Goal: Transaction & Acquisition: Purchase product/service

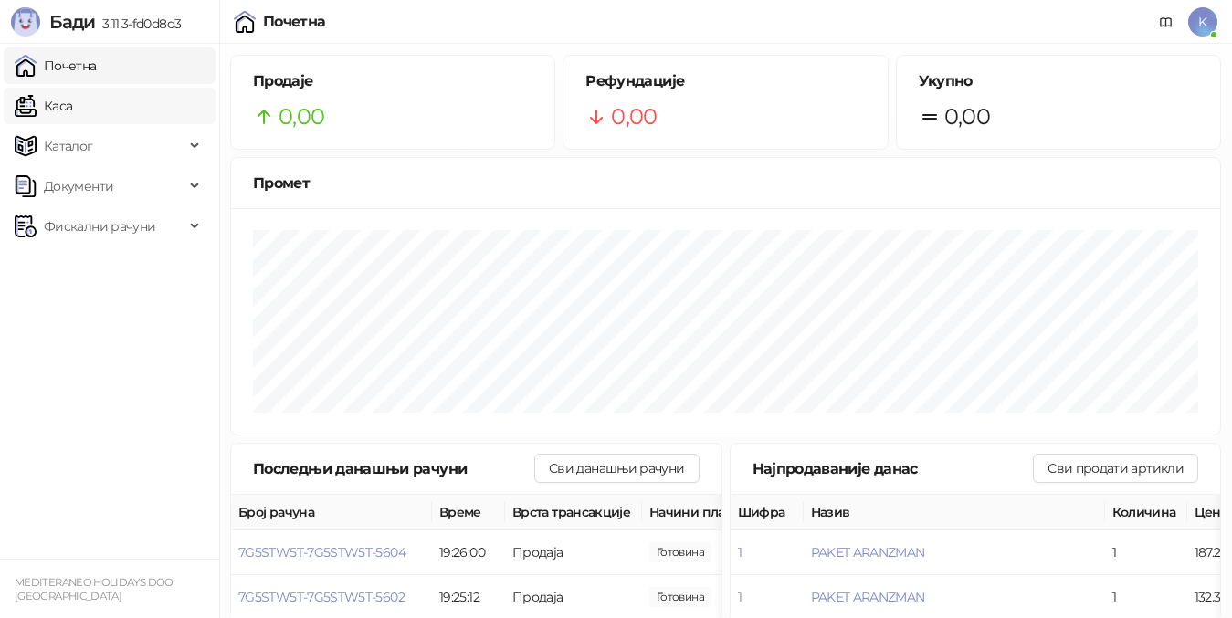
click at [72, 108] on link "Каса" at bounding box center [44, 106] width 58 height 37
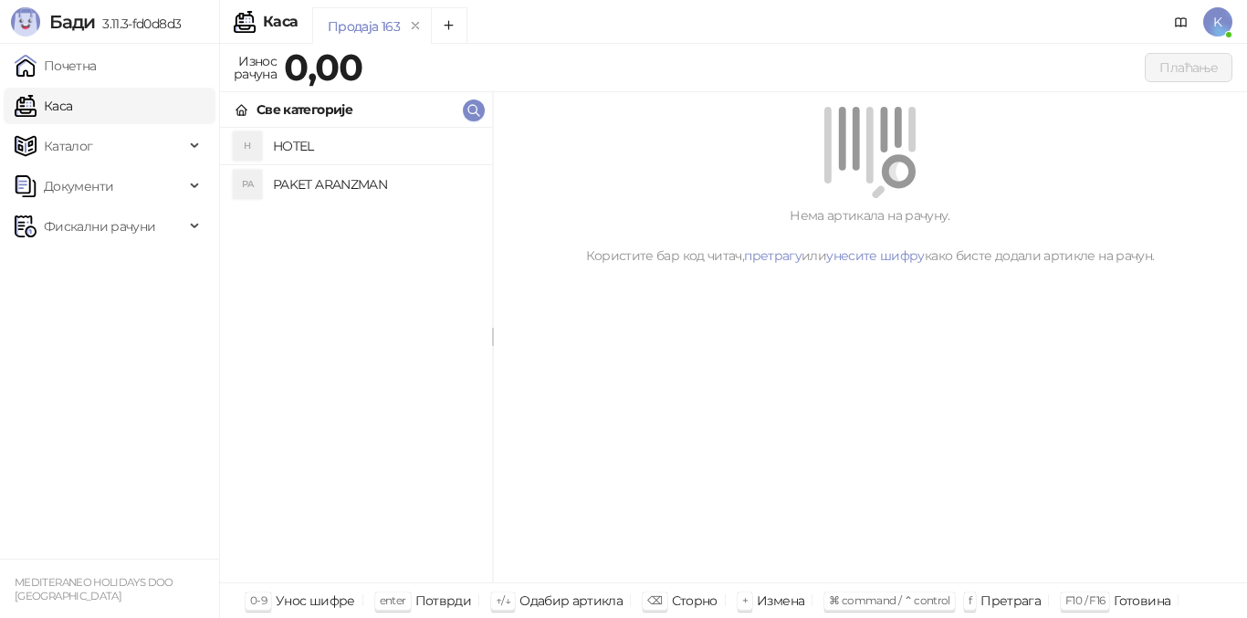
click at [306, 181] on h4 "PAKET ARANZMAN" at bounding box center [375, 184] width 205 height 29
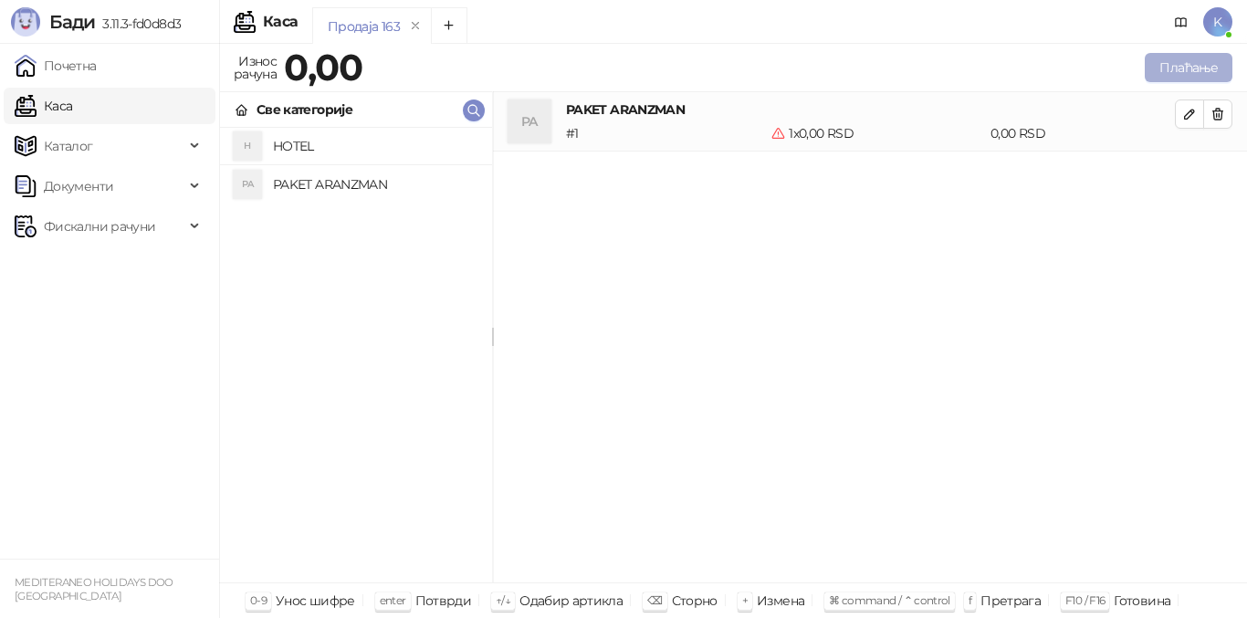
click at [1194, 62] on button "Плаћање" at bounding box center [1189, 67] width 88 height 29
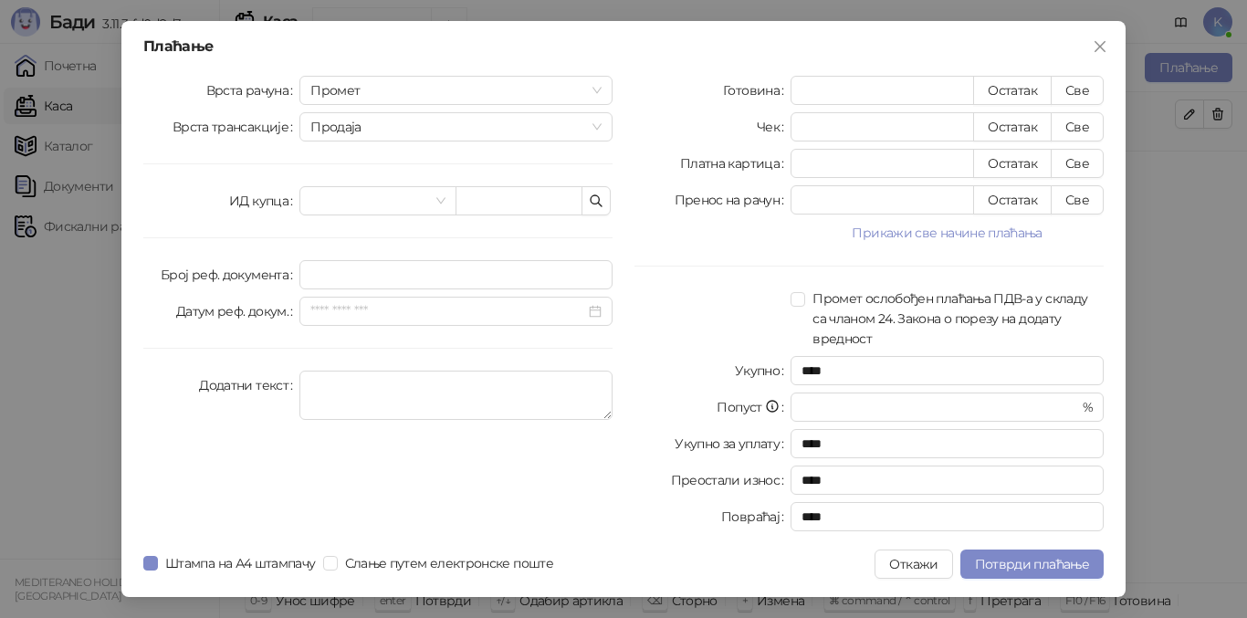
click at [317, 89] on span "Промет" at bounding box center [455, 90] width 291 height 27
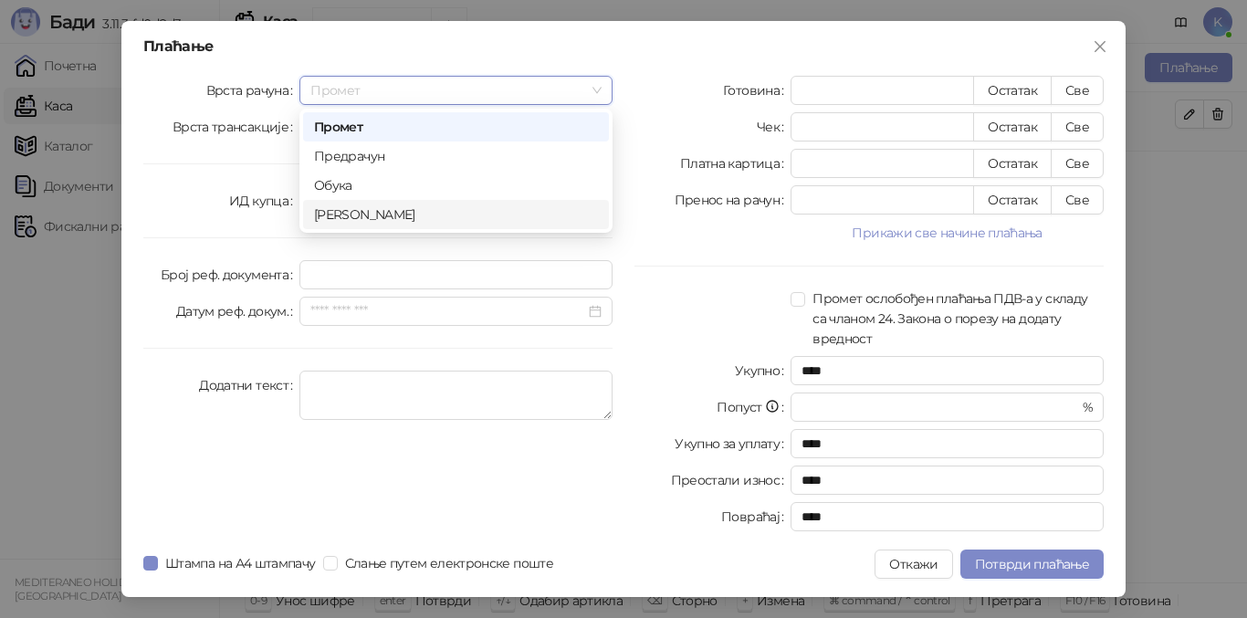
click at [354, 226] on div "[PERSON_NAME]" at bounding box center [456, 214] width 306 height 29
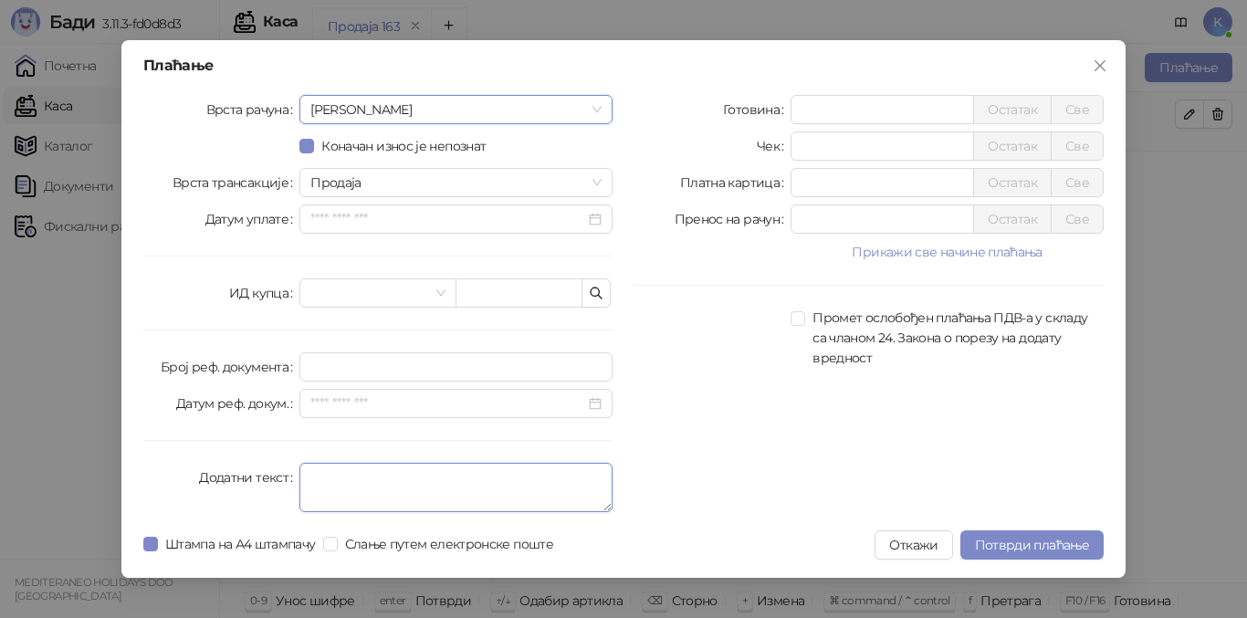
click at [345, 487] on textarea "Додатни текст" at bounding box center [456, 487] width 313 height 49
type textarea "*********"
click at [805, 109] on input "*" at bounding box center [883, 109] width 182 height 27
type input "******"
click at [1008, 538] on span "Потврди плаћање" at bounding box center [1032, 545] width 114 height 16
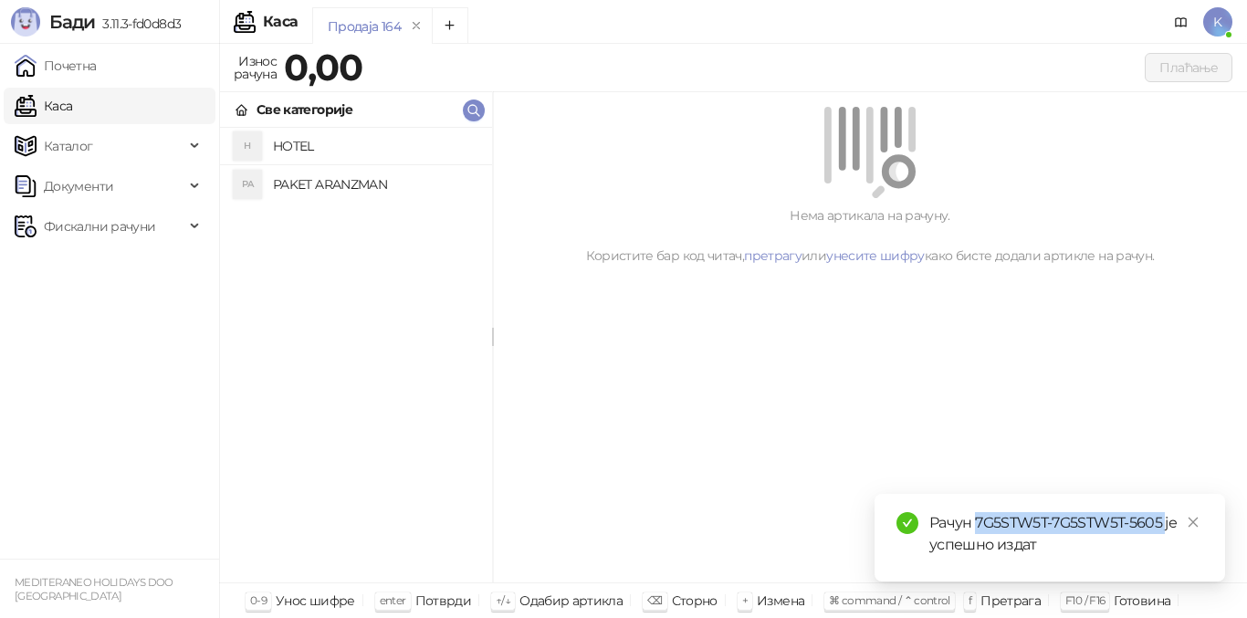
drag, startPoint x: 976, startPoint y: 525, endPoint x: 1165, endPoint y: 522, distance: 189.1
click at [1165, 522] on div "Рачун 7G5STW5T-7G5STW5T-5605 је успешно издат" at bounding box center [1067, 534] width 274 height 44
copy div "7G5STW5T-7G5STW5T-5605"
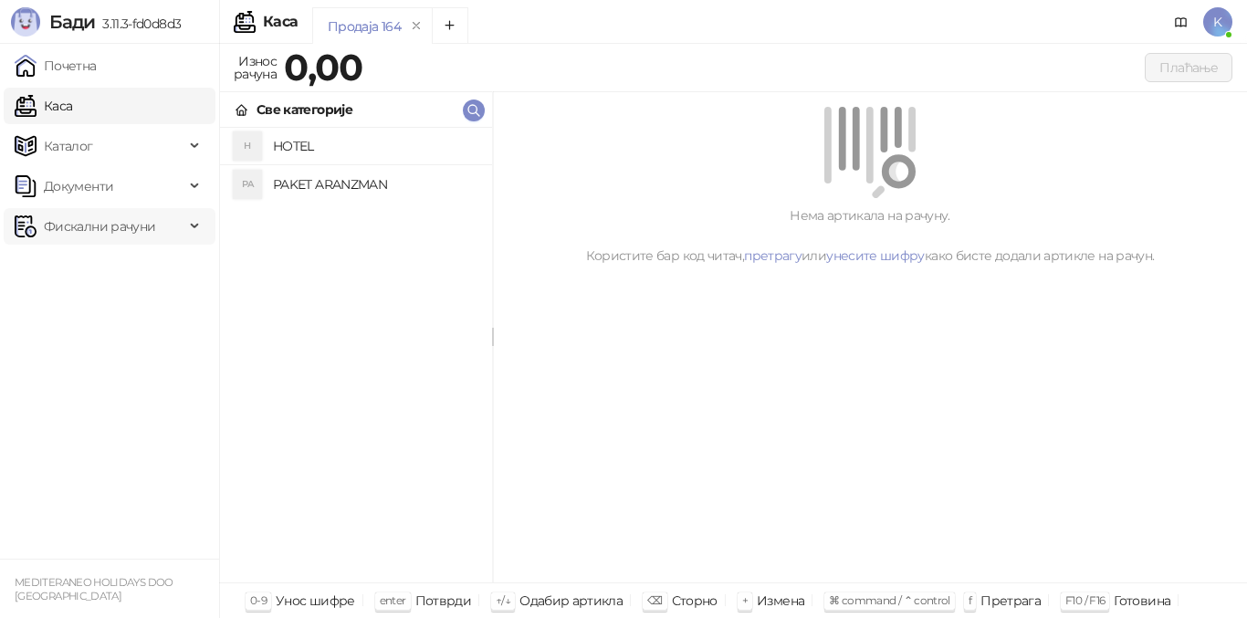
click at [130, 234] on span "Фискални рачуни" at bounding box center [99, 226] width 111 height 37
click at [124, 265] on link "Издати рачуни" at bounding box center [83, 266] width 122 height 37
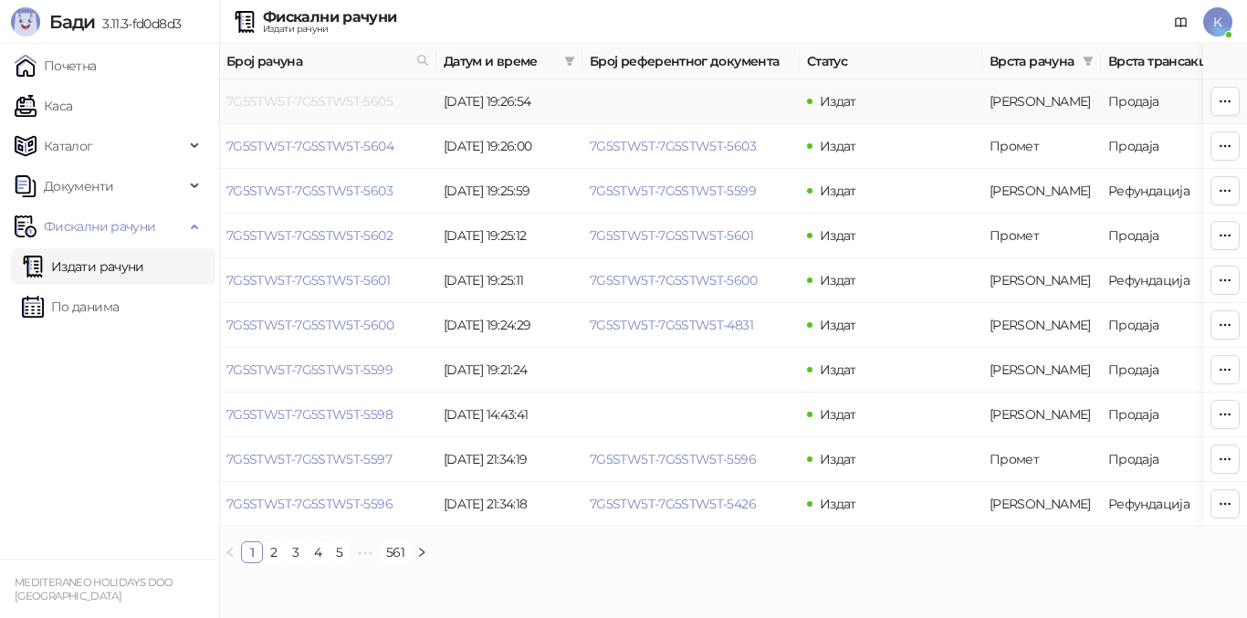
click at [312, 100] on link "7G5STW5T-7G5STW5T-5605" at bounding box center [309, 101] width 166 height 16
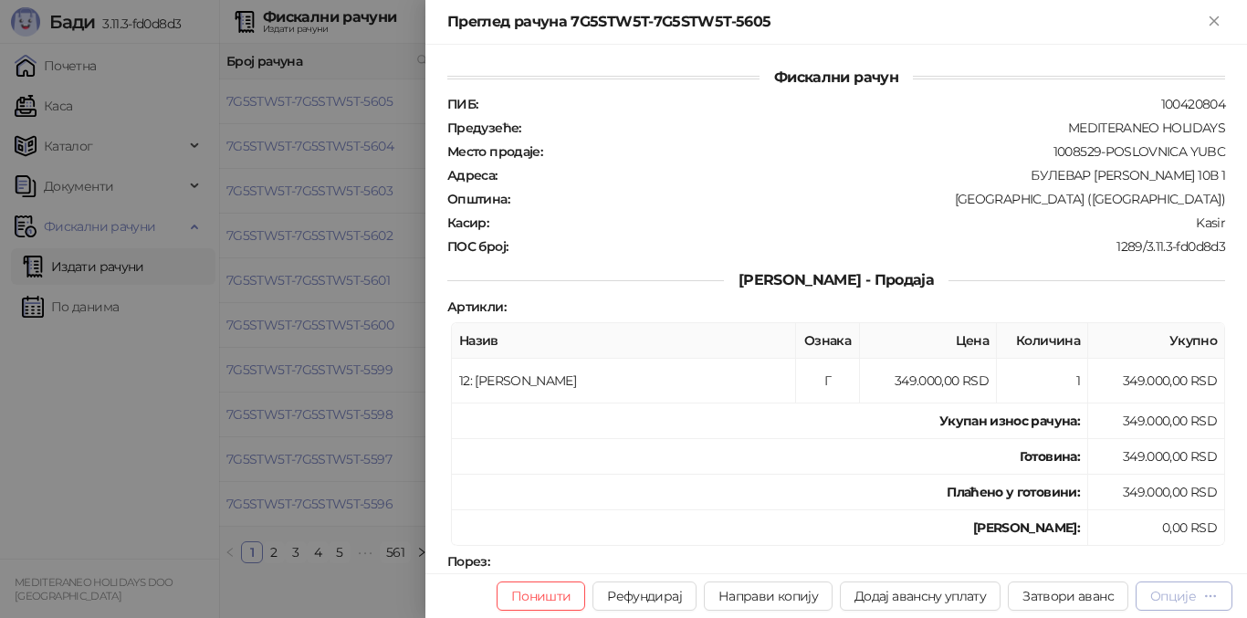
click at [1177, 597] on div "Опције" at bounding box center [1174, 596] width 46 height 16
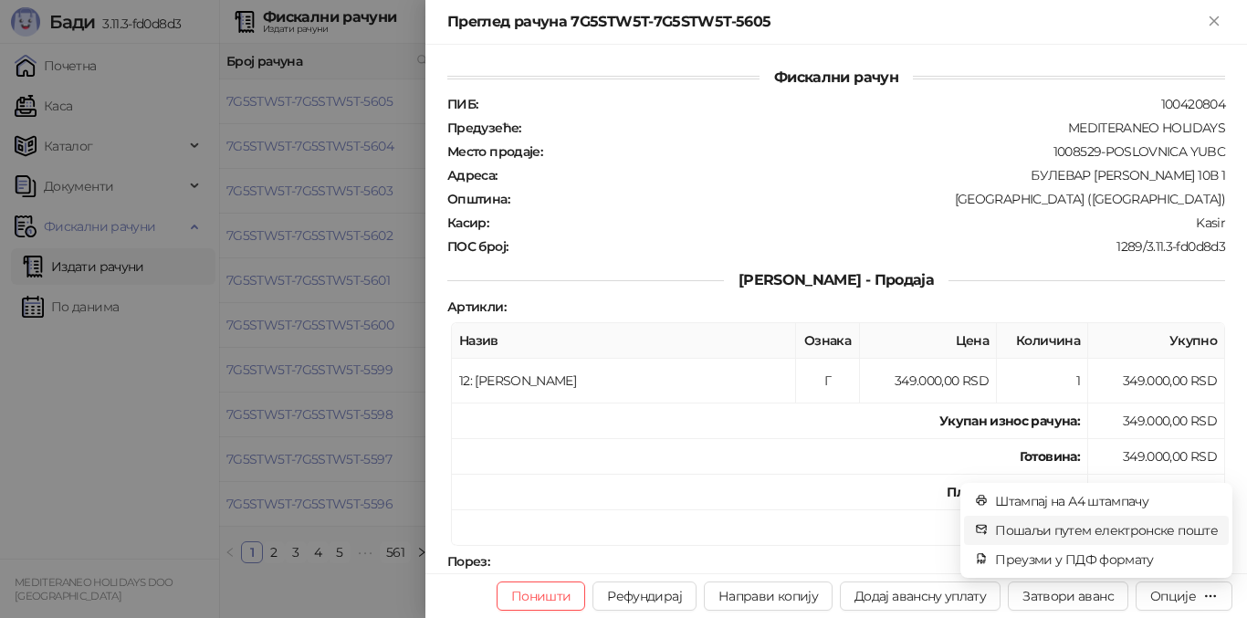
click at [1112, 528] on span "Пошаљи путем електронске поште" at bounding box center [1106, 531] width 223 height 20
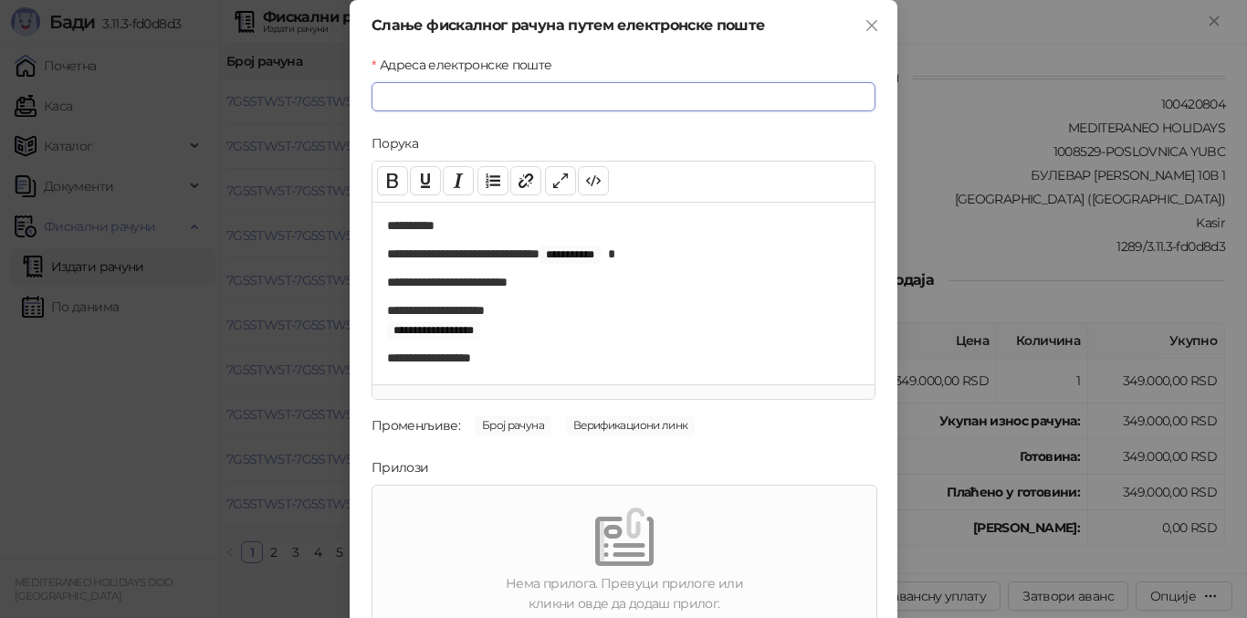
click at [394, 109] on input "Адреса електронске поште" at bounding box center [624, 96] width 504 height 29
paste input "**********"
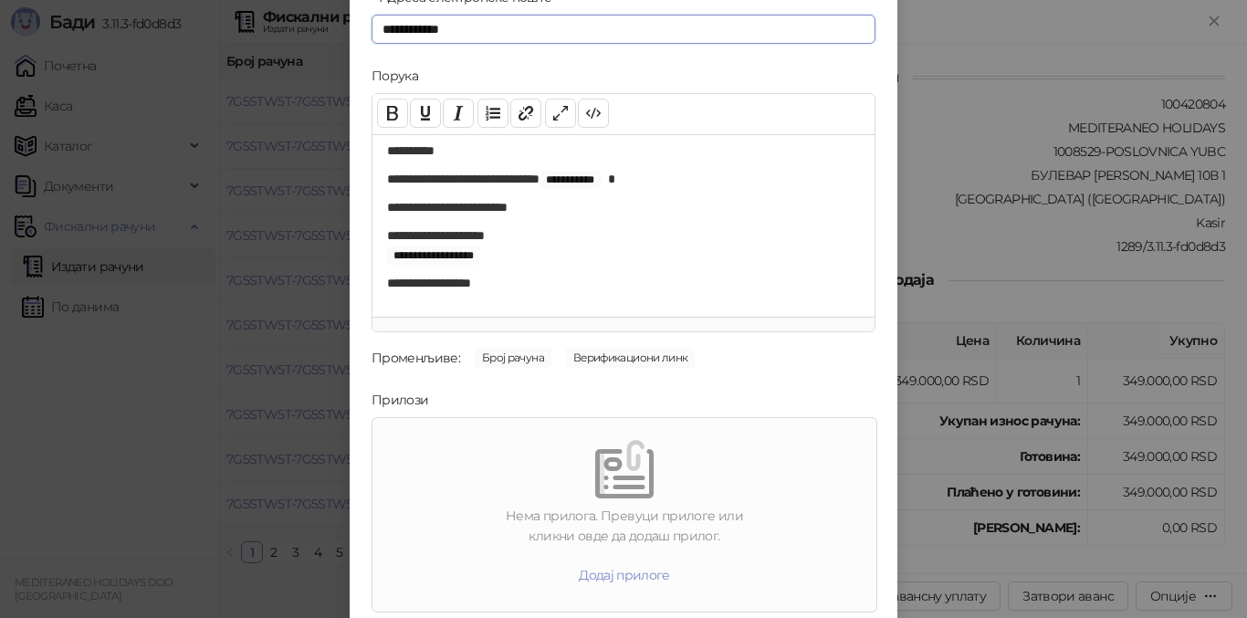
scroll to position [132, 0]
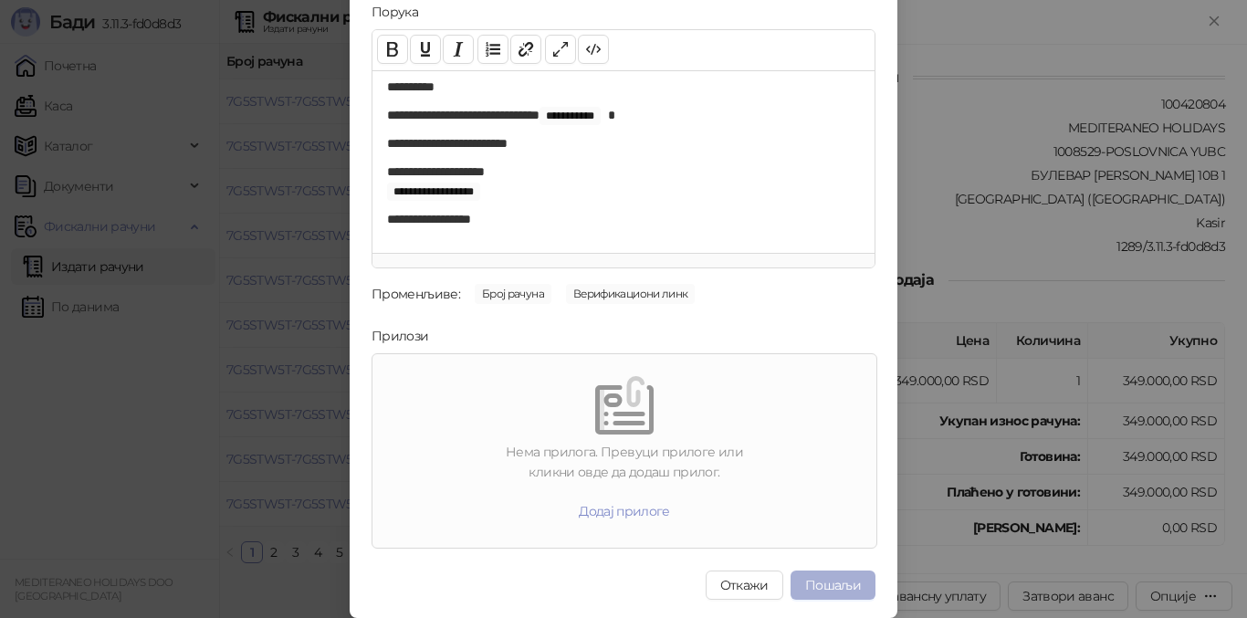
type input "**********"
click at [841, 580] on button "Пошаљи" at bounding box center [833, 585] width 85 height 29
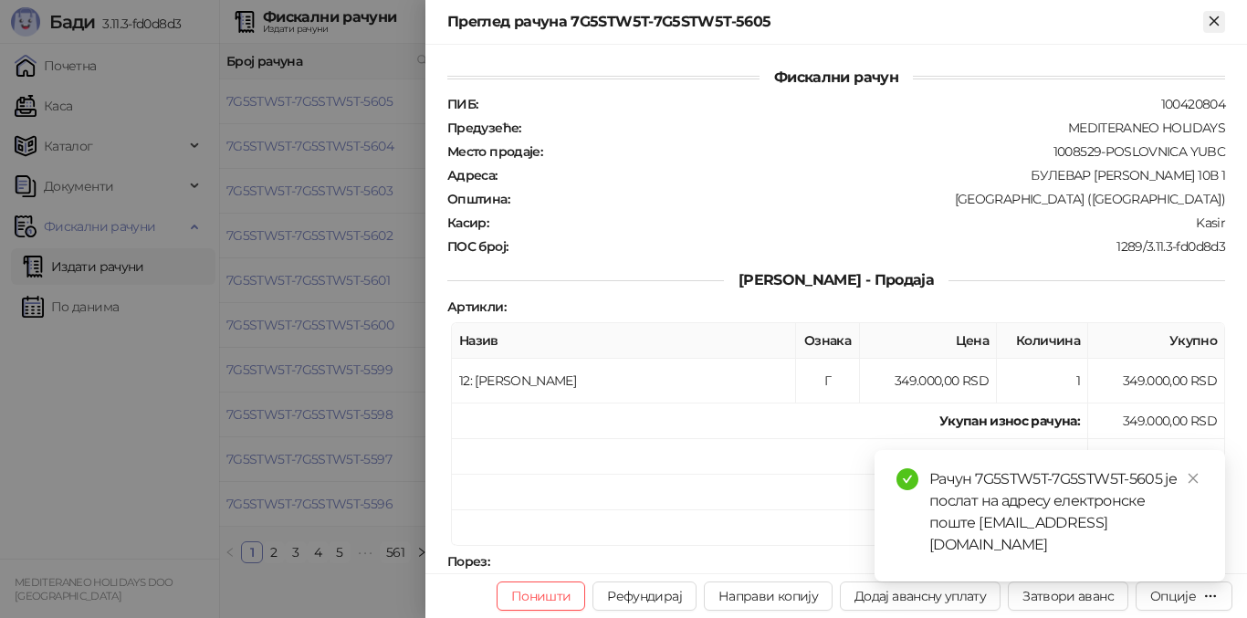
click at [1213, 16] on icon "Close" at bounding box center [1214, 21] width 16 height 16
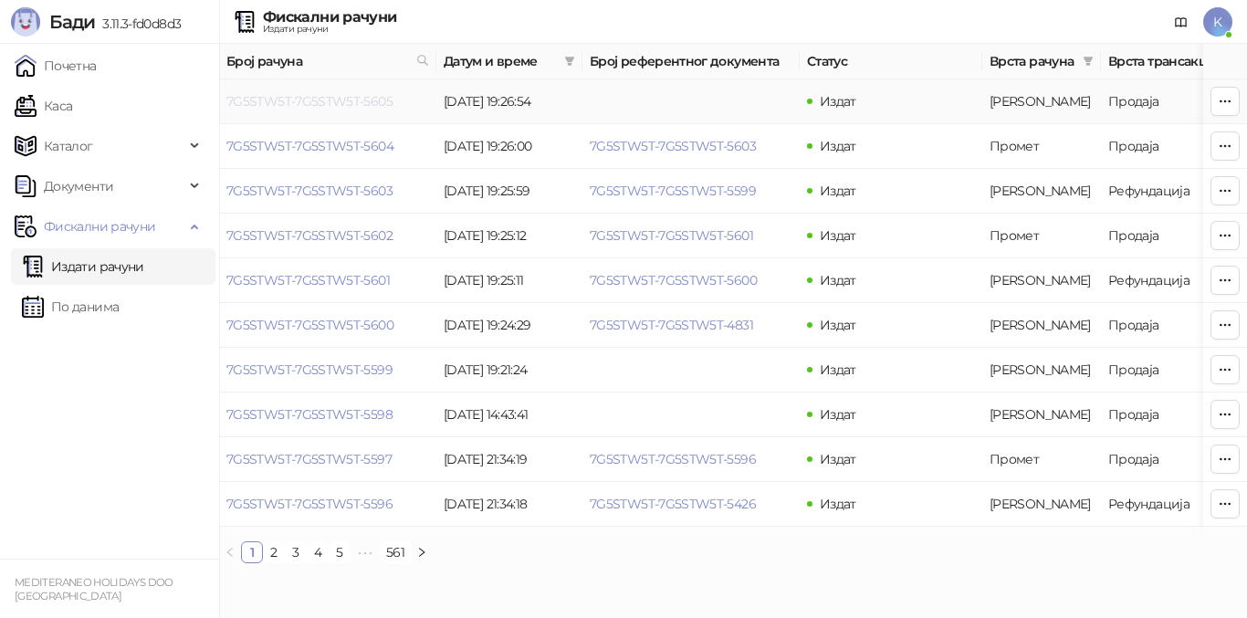
click at [284, 102] on link "7G5STW5T-7G5STW5T-5605" at bounding box center [309, 101] width 166 height 16
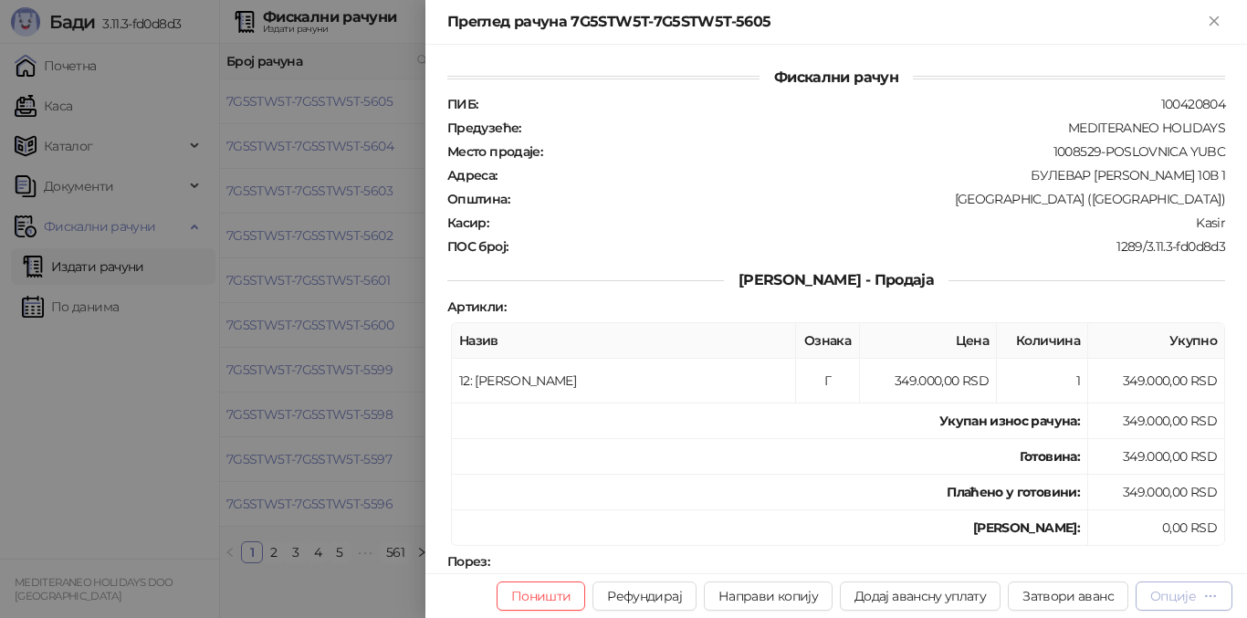
click at [1158, 596] on div "Опције" at bounding box center [1174, 596] width 46 height 16
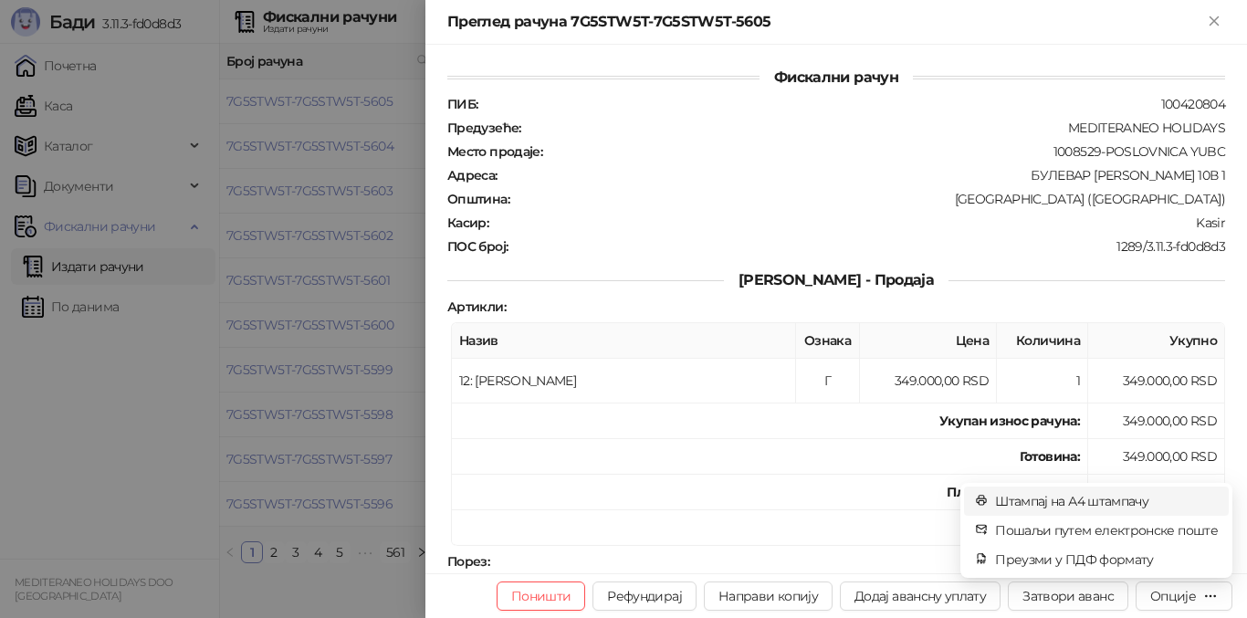
click at [1092, 496] on span "Штампај на А4 штампачу" at bounding box center [1106, 501] width 223 height 20
